Goal: Task Accomplishment & Management: Use online tool/utility

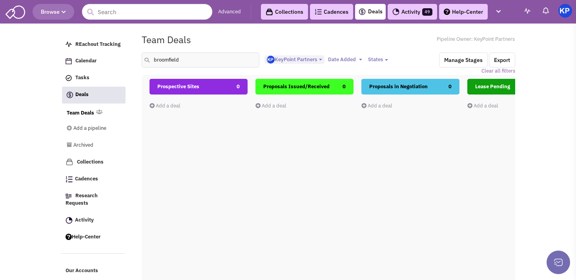
select select "1900"
select select
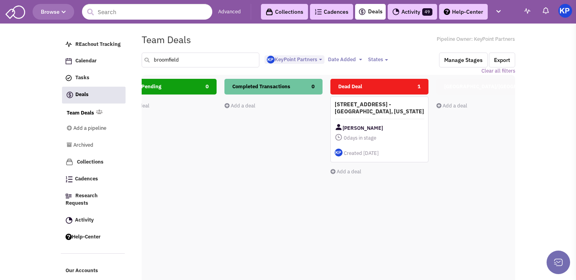
drag, startPoint x: 169, startPoint y: 64, endPoint x: 149, endPoint y: 67, distance: 20.3
click at [150, 67] on input "broomfield" at bounding box center [201, 60] width 118 height 15
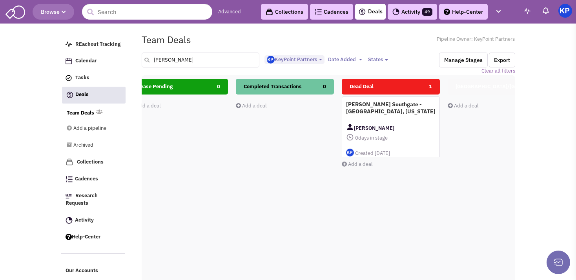
scroll to position [0, 381]
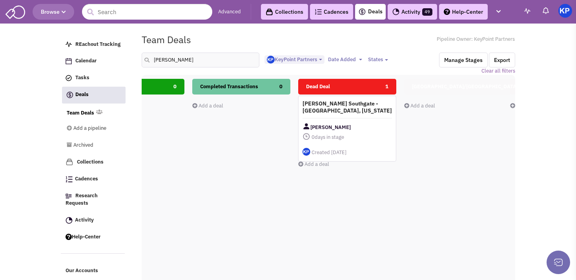
click at [365, 122] on div "[PERSON_NAME]" at bounding box center [346, 127] width 89 height 10
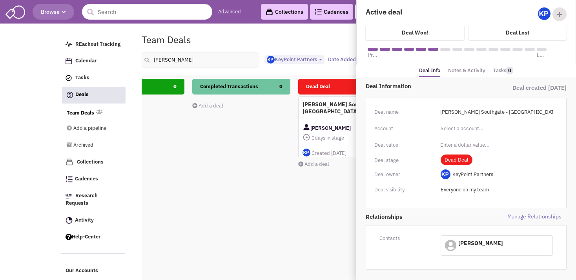
click at [462, 73] on link "Notes & Activity" at bounding box center [466, 70] width 37 height 11
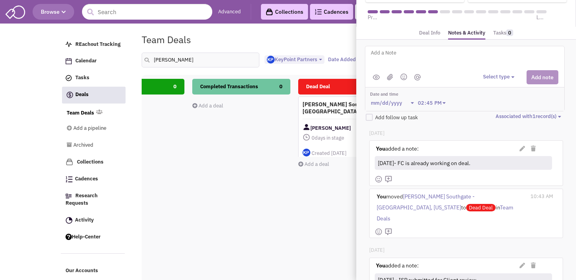
scroll to position [136, 0]
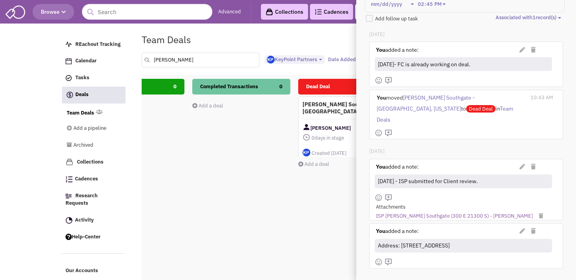
click at [182, 56] on input "[PERSON_NAME]" at bounding box center [201, 60] width 118 height 15
type input "d"
type input "greendale"
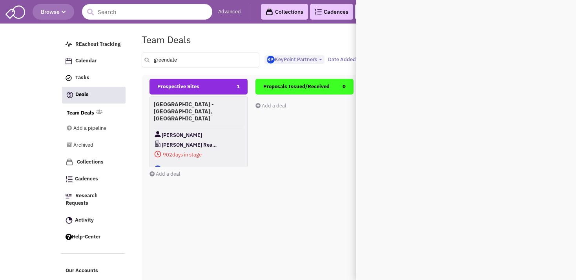
scroll to position [0, 0]
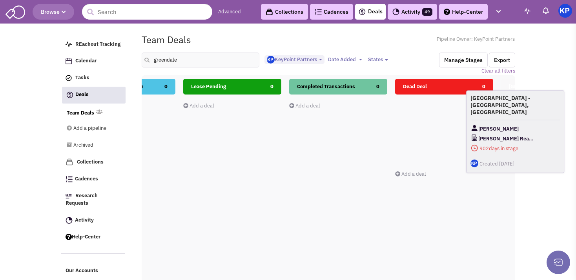
scroll to position [0, 349]
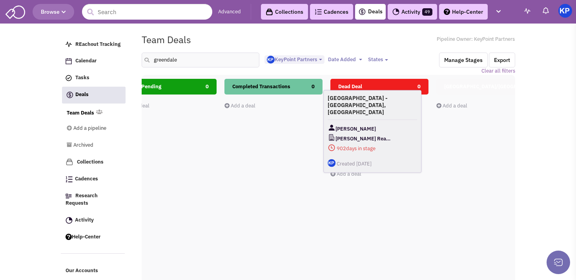
drag, startPoint x: 221, startPoint y: 114, endPoint x: 398, endPoint y: 109, distance: 177.0
click at [398, 109] on div "[GEOGRAPHIC_DATA] - [GEOGRAPHIC_DATA], [GEOGRAPHIC_DATA] [PERSON_NAME] Real Est…" at bounding box center [372, 131] width 98 height 83
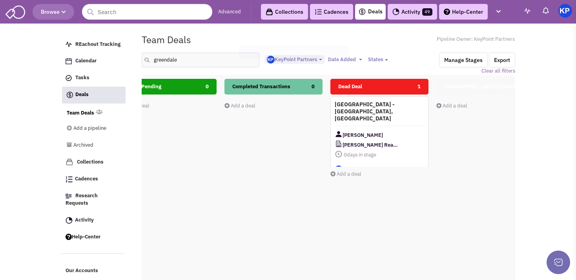
click at [398, 109] on div "[GEOGRAPHIC_DATA] - [GEOGRAPHIC_DATA], [GEOGRAPHIC_DATA] [PERSON_NAME] Real Est…" at bounding box center [379, 137] width 98 height 83
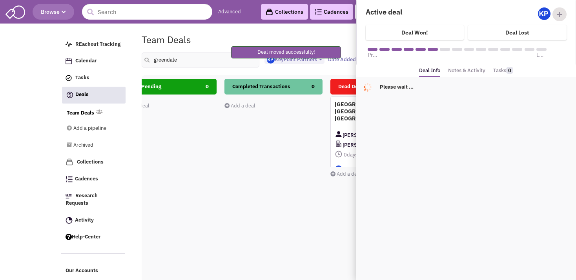
click at [479, 69] on link "Notes & Activity" at bounding box center [466, 70] width 37 height 11
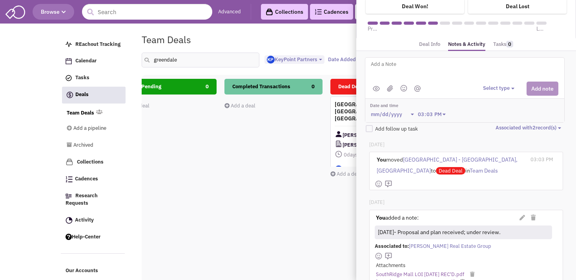
scroll to position [24, 0]
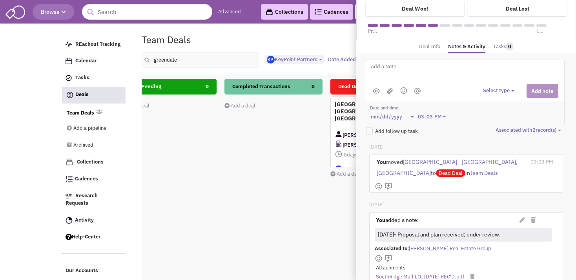
click at [401, 66] on textarea at bounding box center [467, 73] width 194 height 22
type textarea "[DATE]- Clear heights do not appear to work."
click at [493, 87] on button "Select type" at bounding box center [500, 90] width 34 height 7
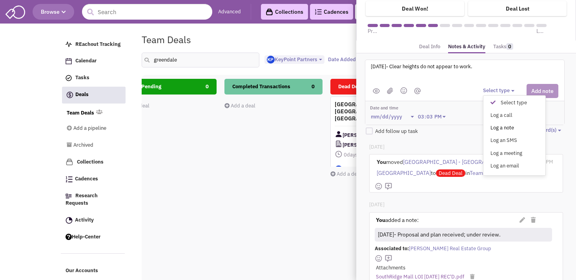
click at [494, 125] on div "Log a note" at bounding box center [494, 127] width 19 height 7
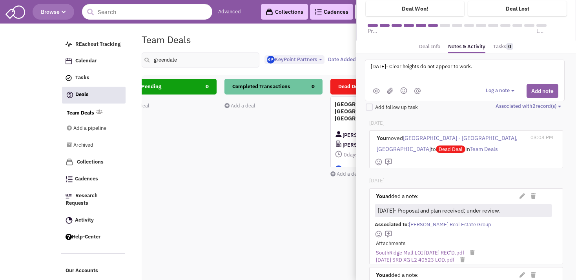
click at [533, 92] on button "Add note" at bounding box center [542, 91] width 32 height 14
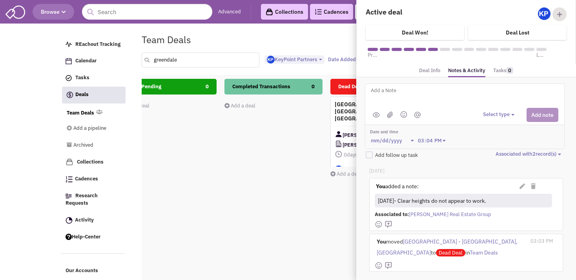
drag, startPoint x: 178, startPoint y: 58, endPoint x: 149, endPoint y: 60, distance: 28.7
click at [149, 60] on input "greendale" at bounding box center [201, 60] width 118 height 15
type input "holmdel"
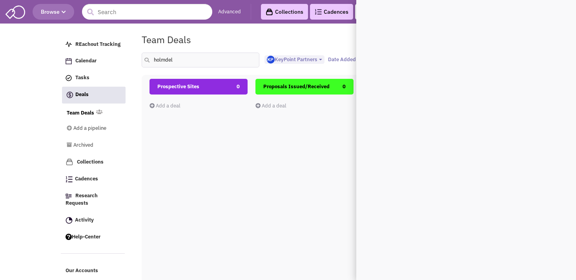
click at [227, 161] on div "Prospective Sites 0 Add a deal Total: $ 0" at bounding box center [198, 218] width 98 height 278
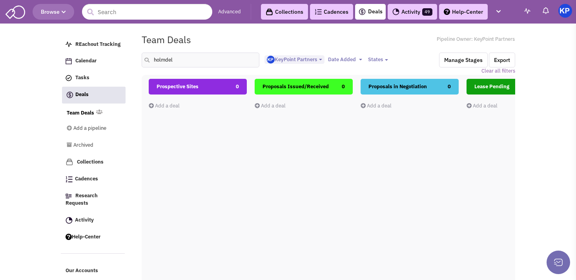
click at [264, 156] on div "Proposals Issued/Received 0 Add a deal Total: $ 0" at bounding box center [304, 218] width 98 height 278
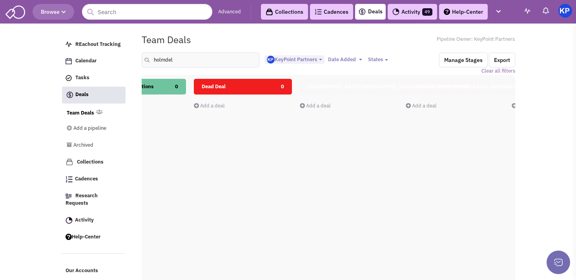
scroll to position [0, 533]
